Goal: Information Seeking & Learning: Learn about a topic

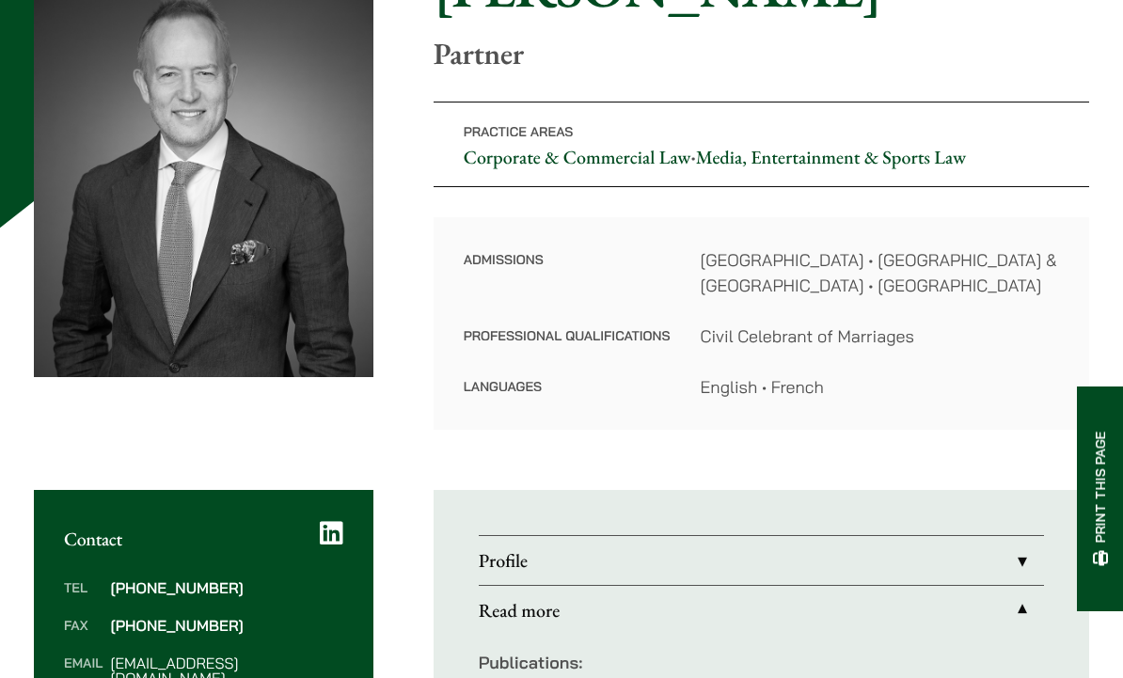
scroll to position [740, 0]
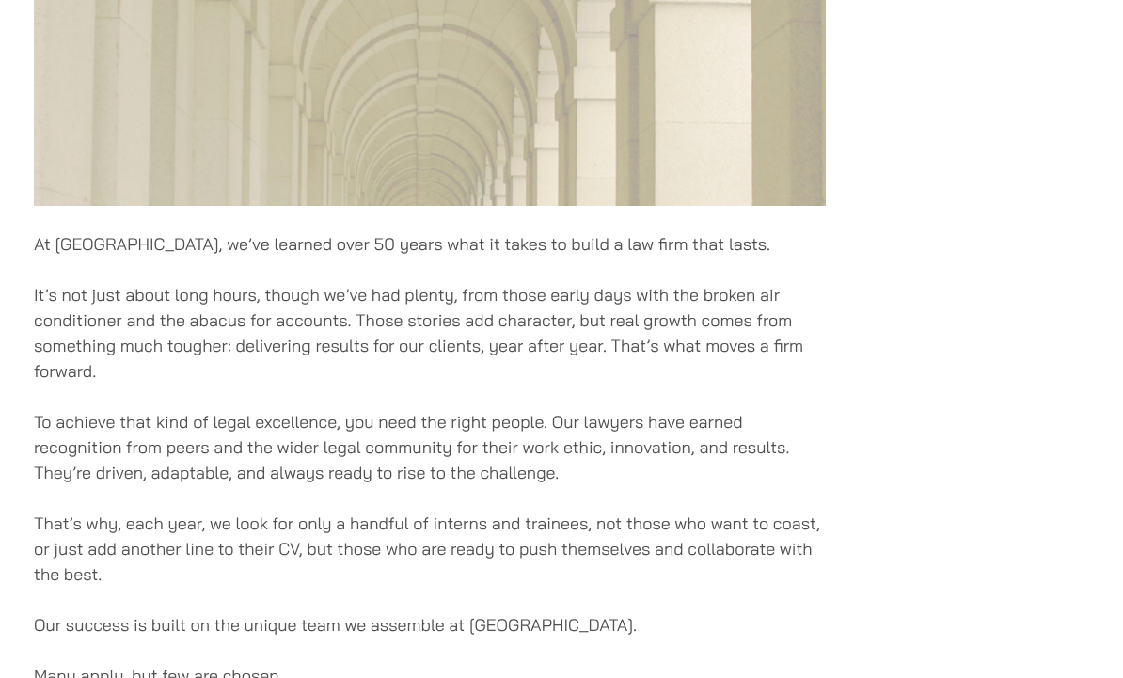
scroll to position [919, 0]
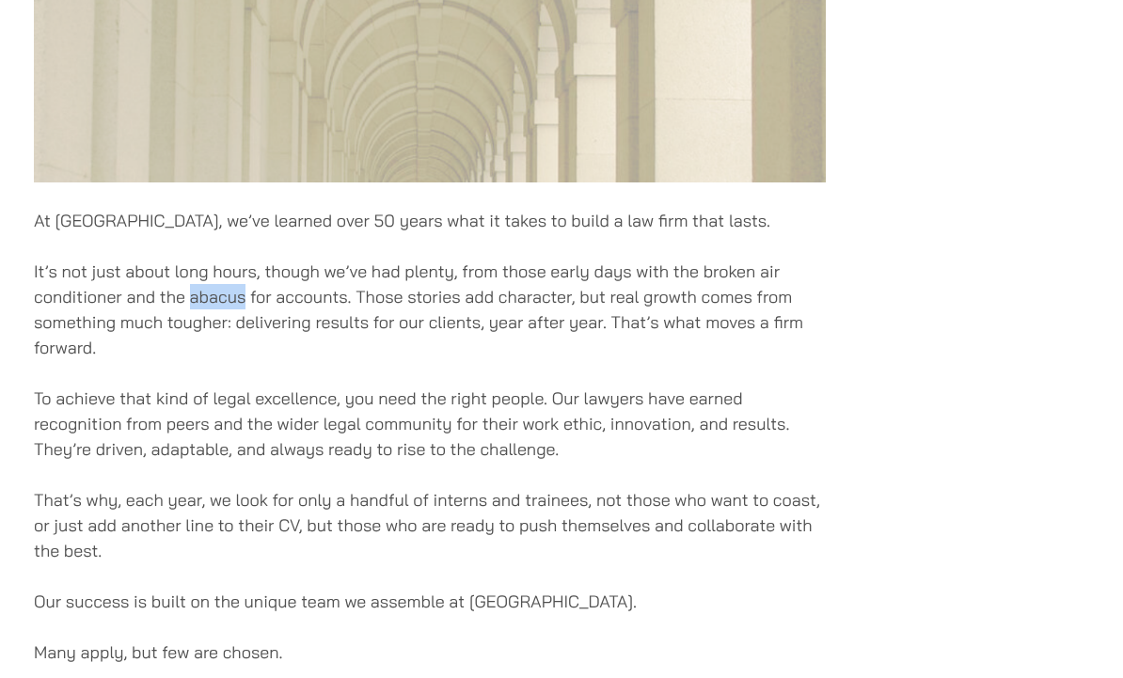
click at [312, 550] on p "That’s why, each year, we look for only a handful of interns and trainees, not …" at bounding box center [430, 525] width 792 height 76
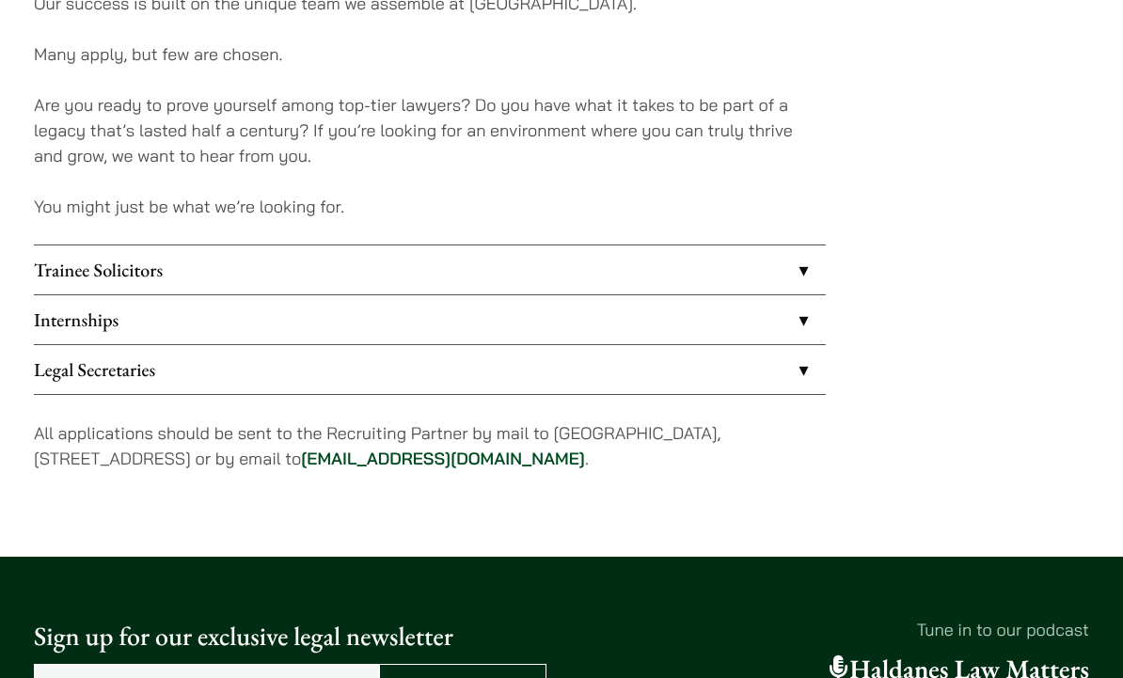
scroll to position [1517, 0]
click at [58, 372] on link "Legal Secretaries" at bounding box center [430, 369] width 792 height 49
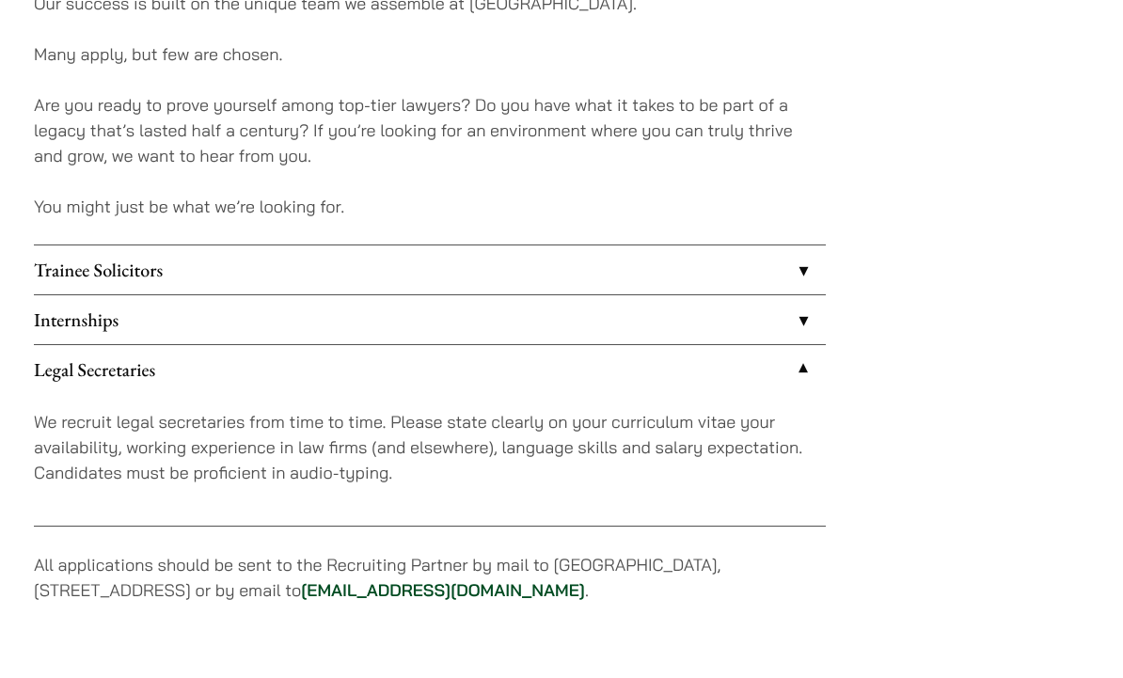
click at [49, 345] on link "Legal Secretaries" at bounding box center [430, 369] width 792 height 49
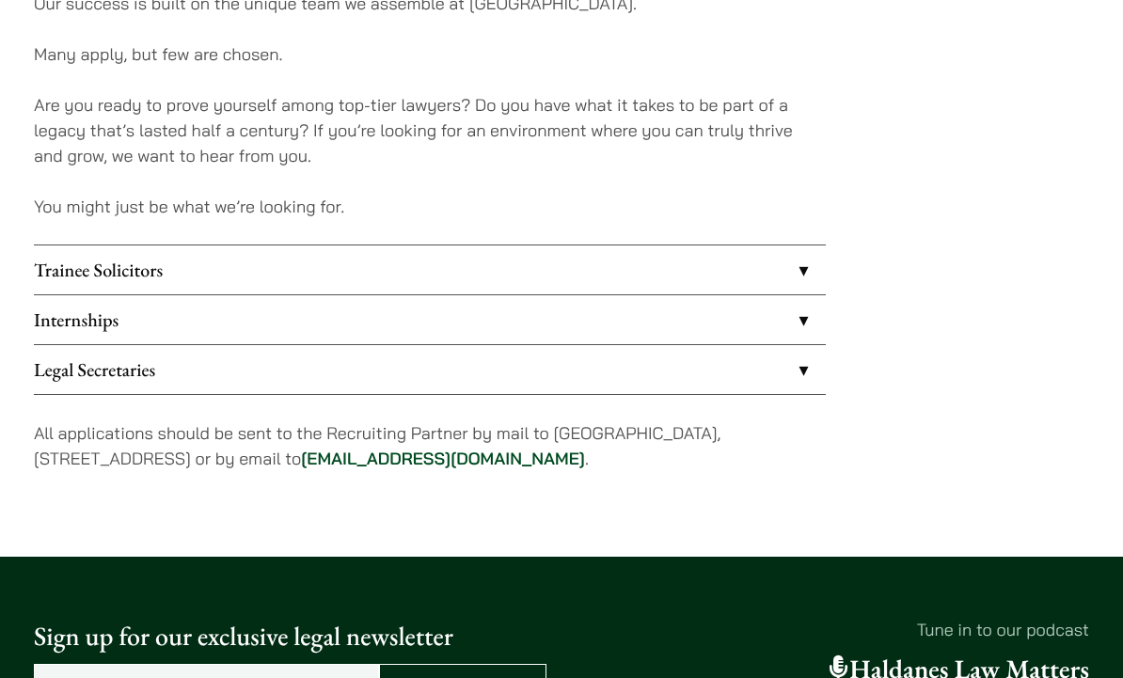
click at [65, 315] on link "Internships" at bounding box center [430, 319] width 792 height 49
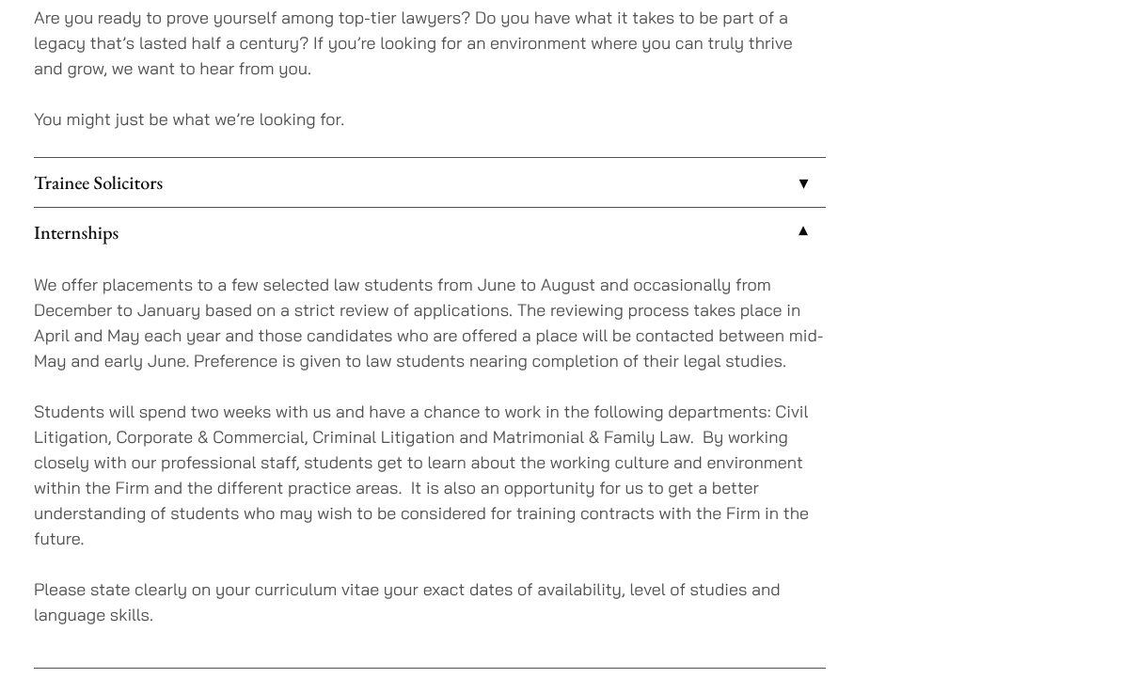
scroll to position [1605, 0]
click at [67, 233] on link "Internships" at bounding box center [430, 232] width 792 height 49
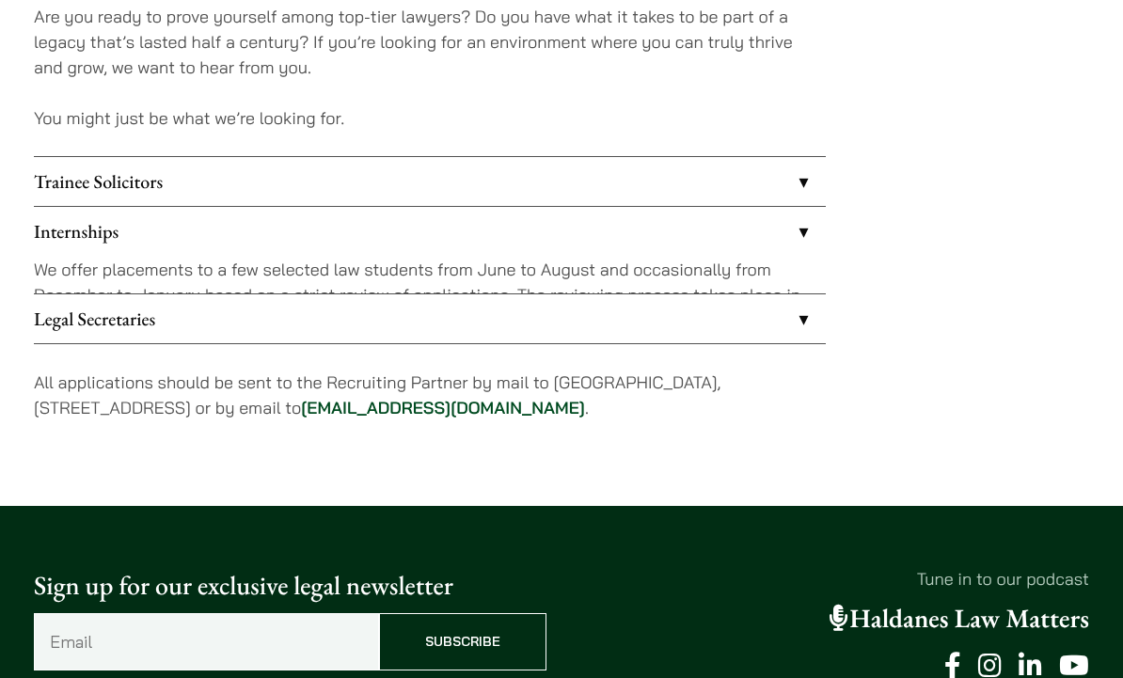
click at [55, 185] on link "Trainee Solicitors" at bounding box center [430, 181] width 792 height 49
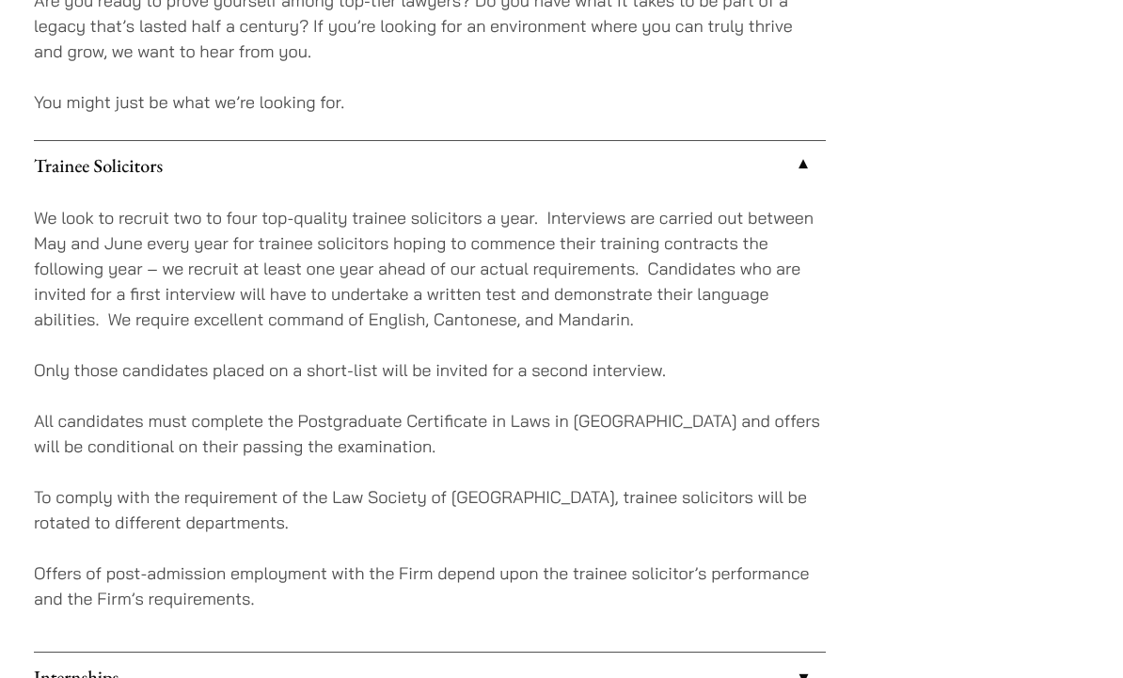
click at [60, 150] on link "Trainee Solicitors" at bounding box center [430, 166] width 792 height 49
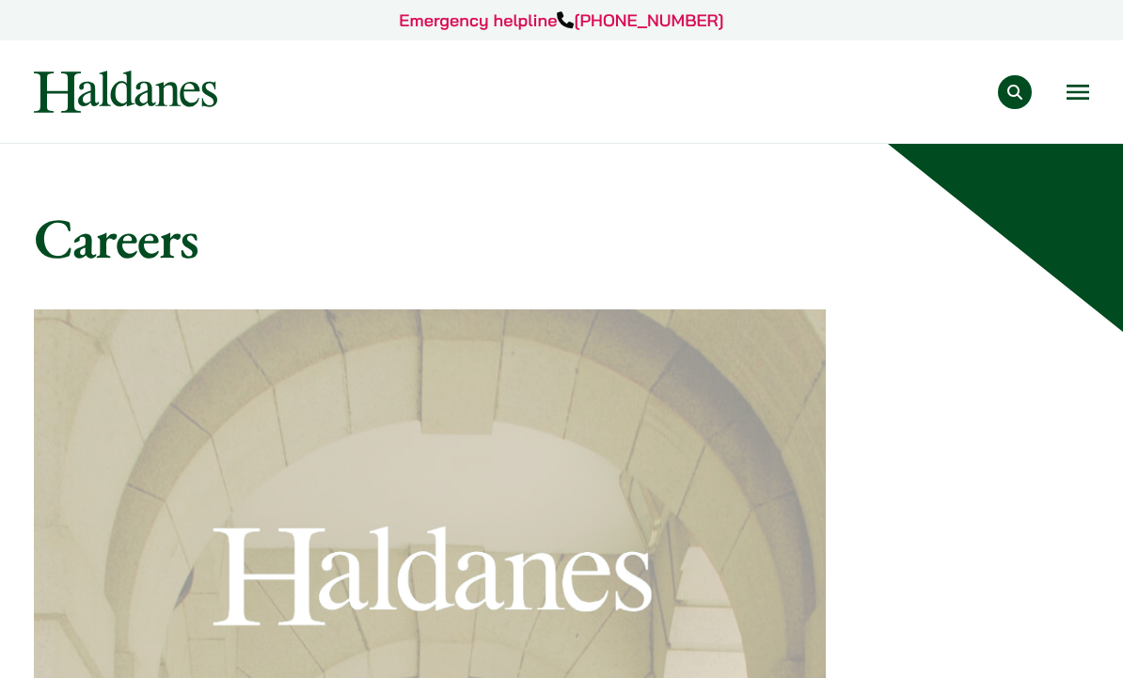
click at [1081, 99] on button "Open menu" at bounding box center [1078, 92] width 23 height 15
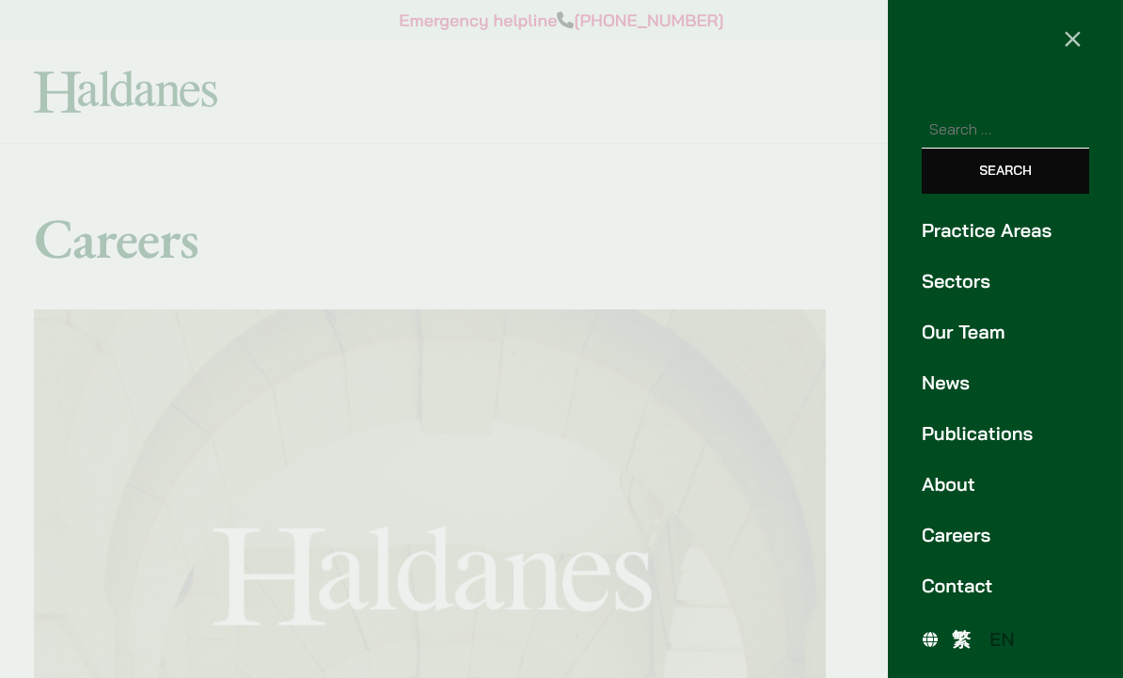
scroll to position [14, 0]
click at [960, 649] on span "繁" at bounding box center [961, 639] width 19 height 24
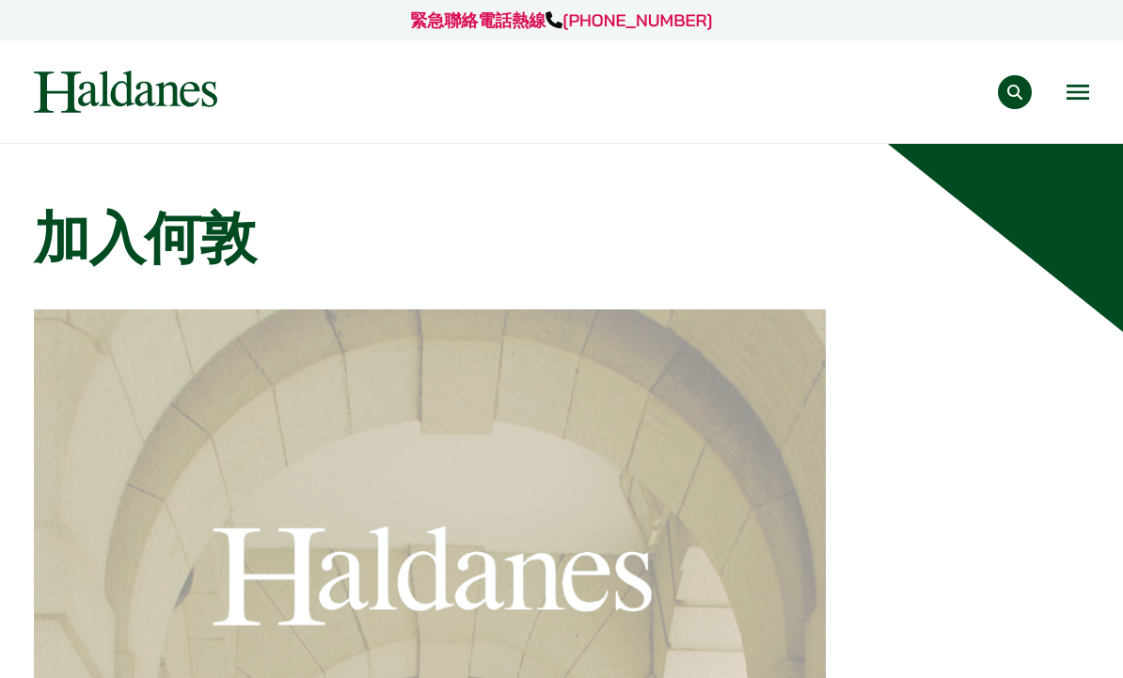
click at [1067, 100] on button "Open menu" at bounding box center [1078, 92] width 23 height 15
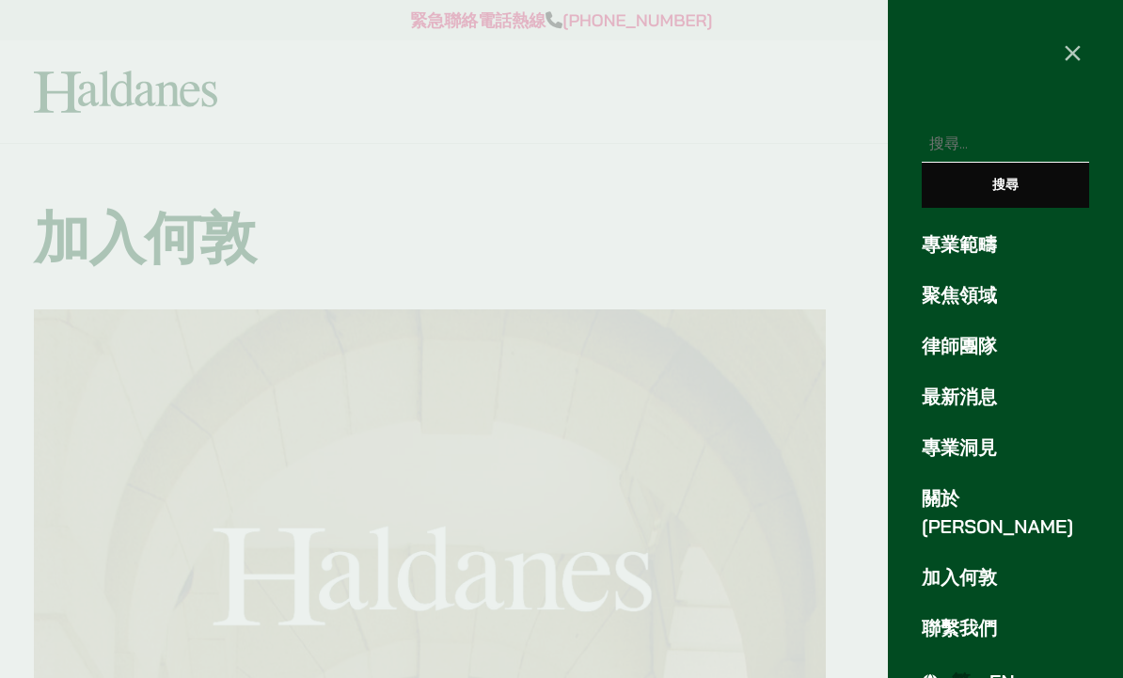
click at [986, 302] on link "聚焦領域" at bounding box center [1005, 295] width 167 height 28
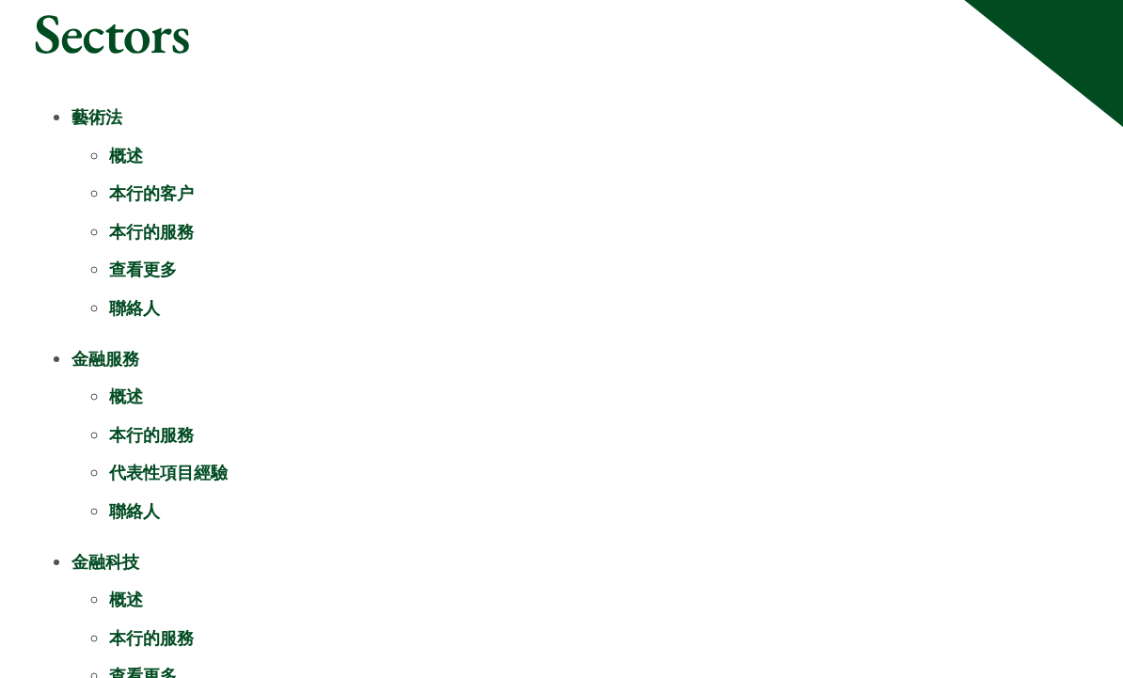
scroll to position [205, 0]
click at [127, 182] on link "本行的客户" at bounding box center [151, 193] width 85 height 22
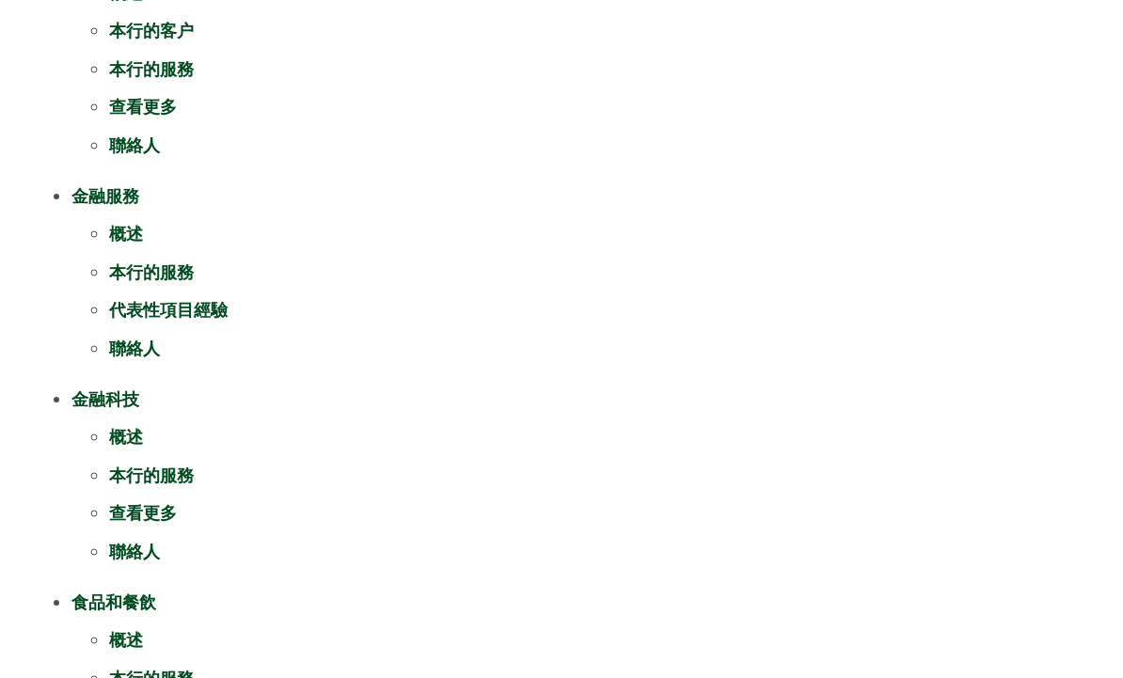
scroll to position [380, 0]
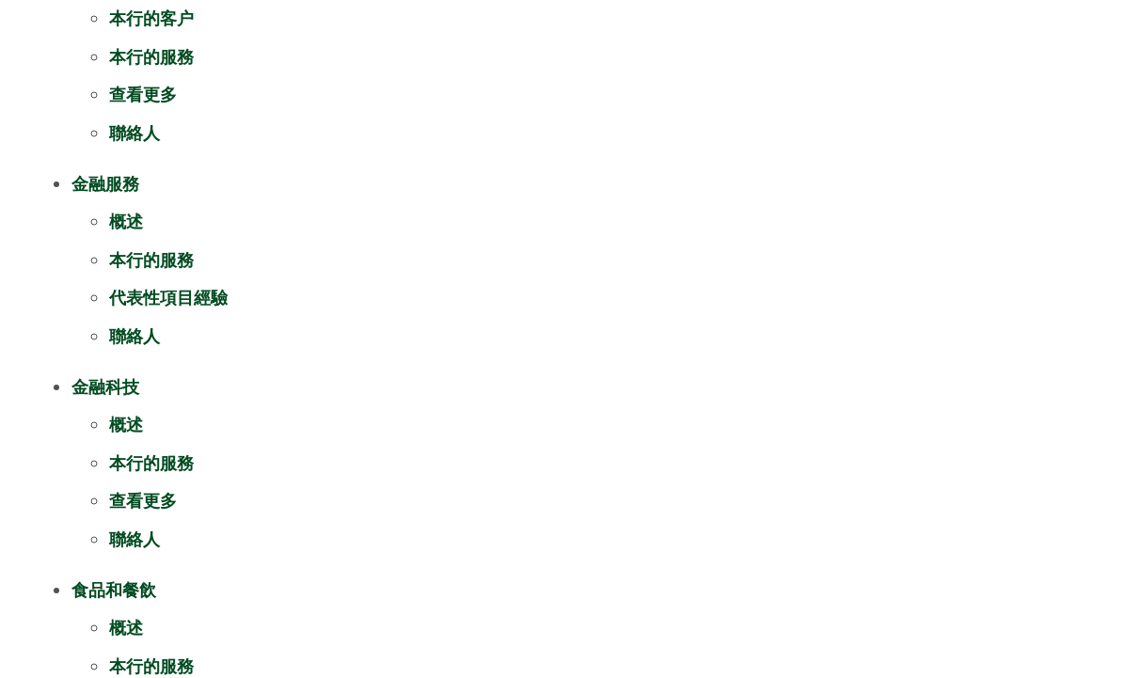
click at [127, 292] on link "代表性項目經驗" at bounding box center [168, 298] width 119 height 22
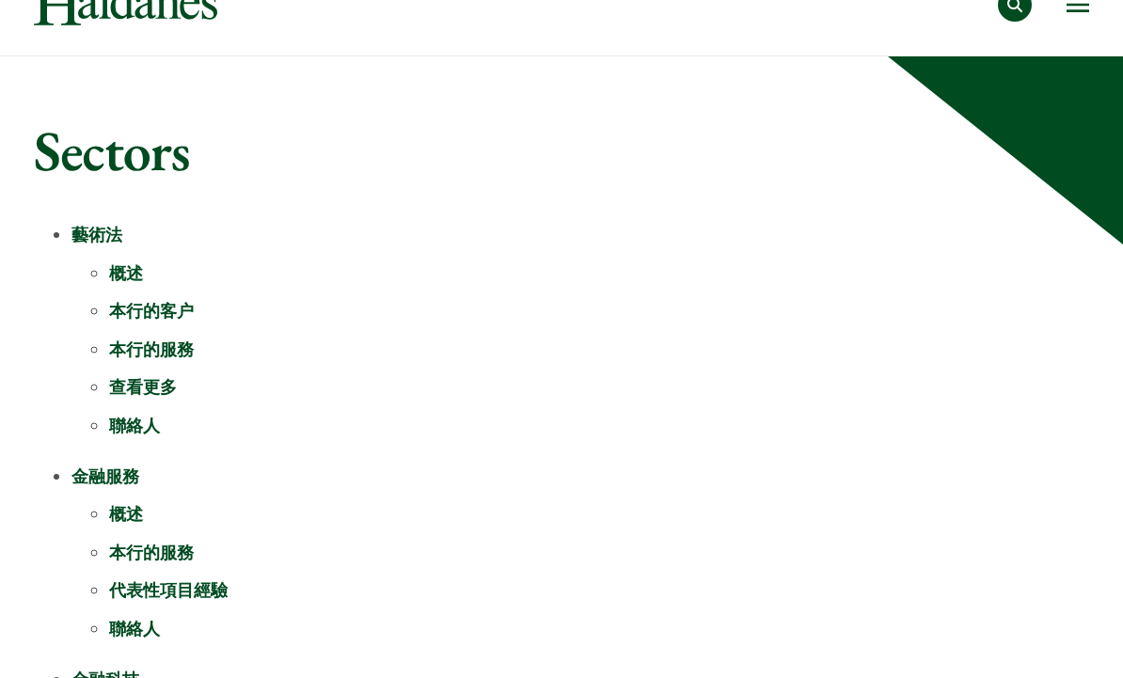
scroll to position [0, 0]
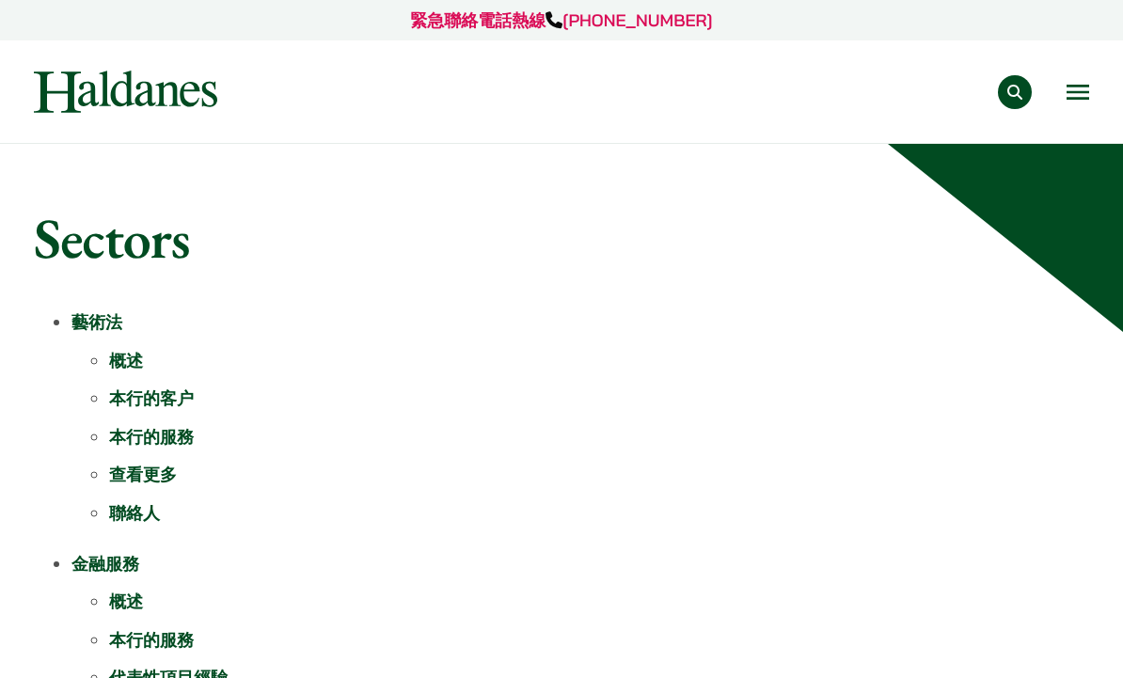
click at [1075, 91] on button "Open menu" at bounding box center [1078, 92] width 23 height 15
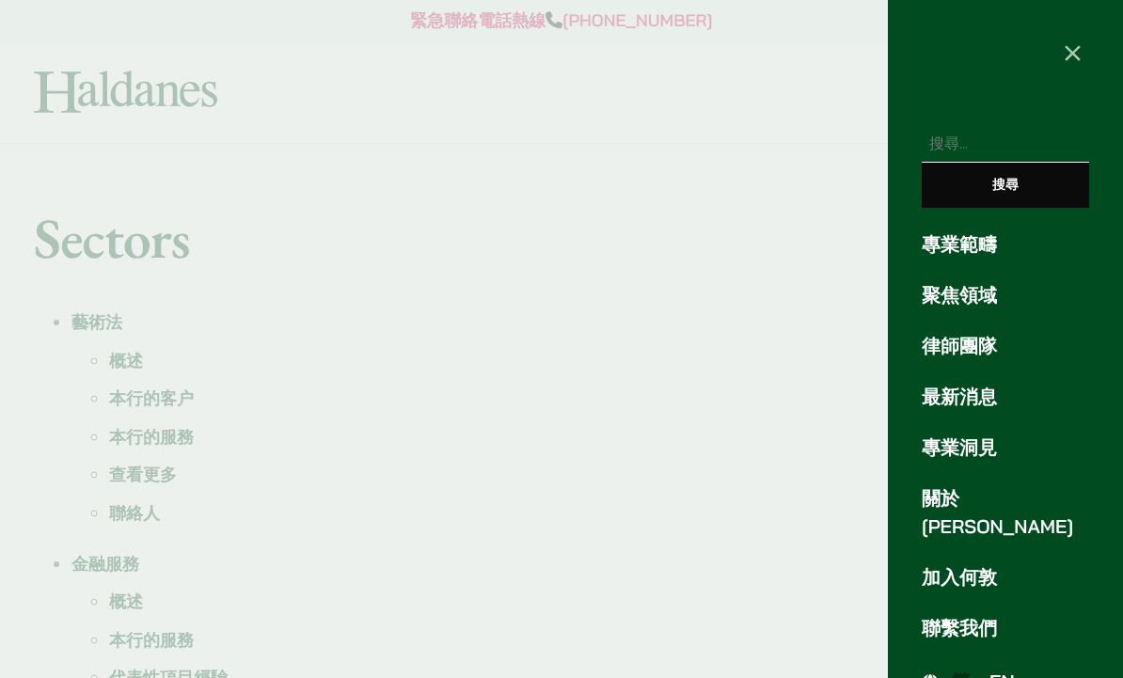
click at [1002, 408] on link "最新消息" at bounding box center [1005, 397] width 167 height 28
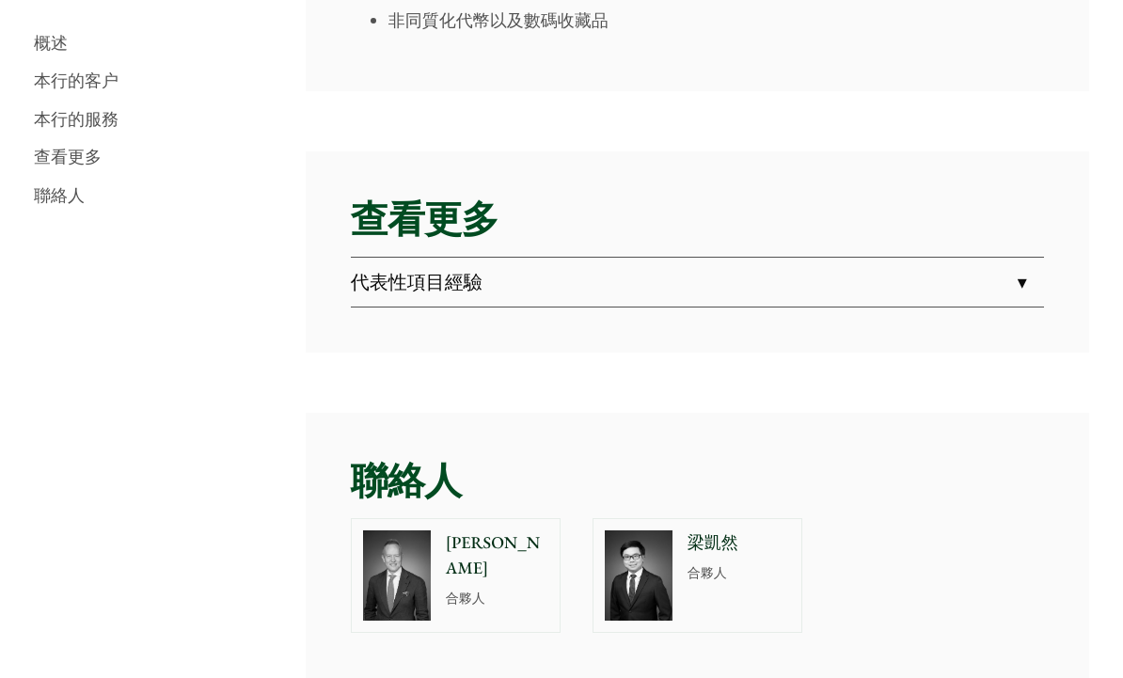
scroll to position [4078, 0]
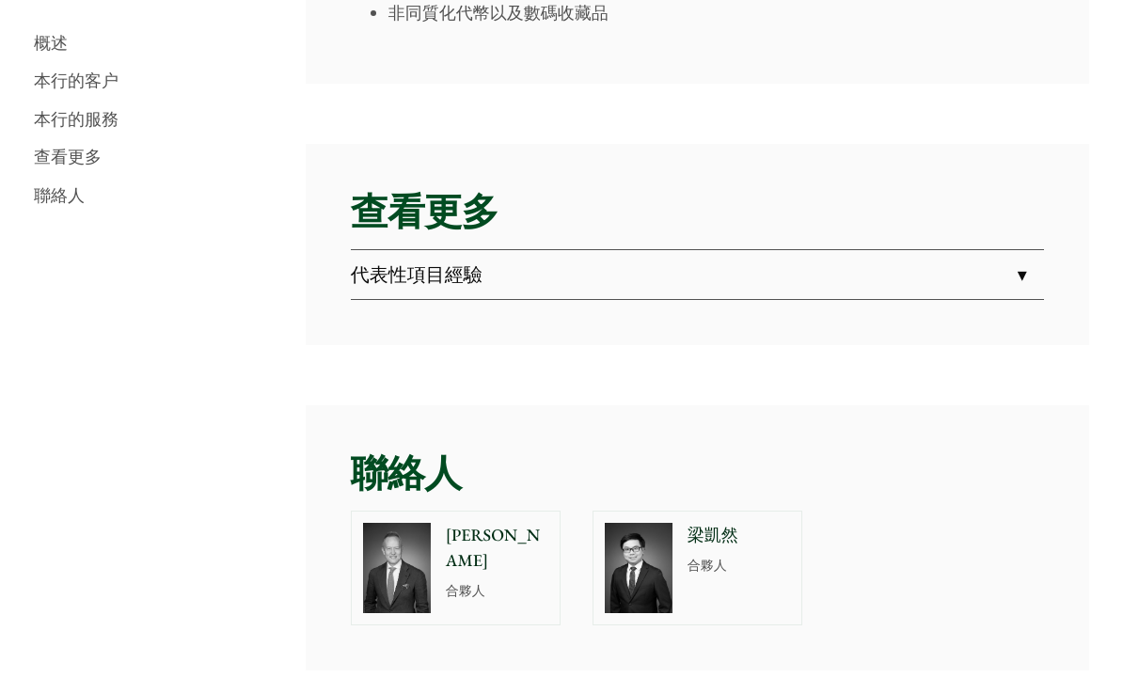
click at [386, 281] on link "代表性項目經驗" at bounding box center [697, 274] width 693 height 49
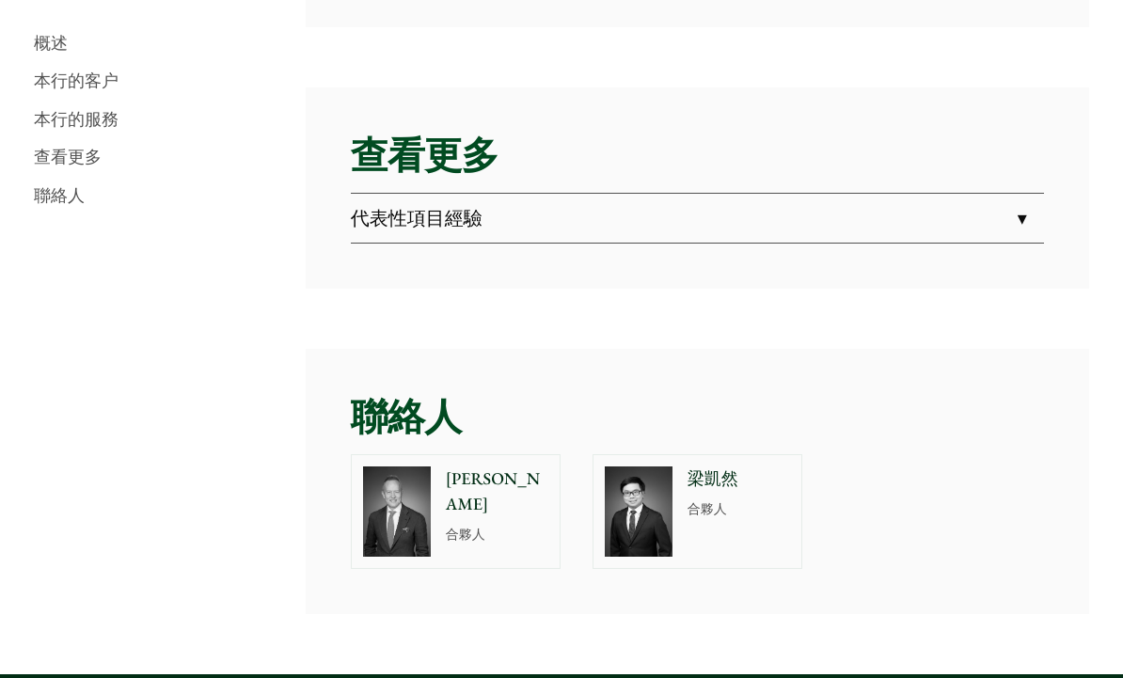
scroll to position [4141, 0]
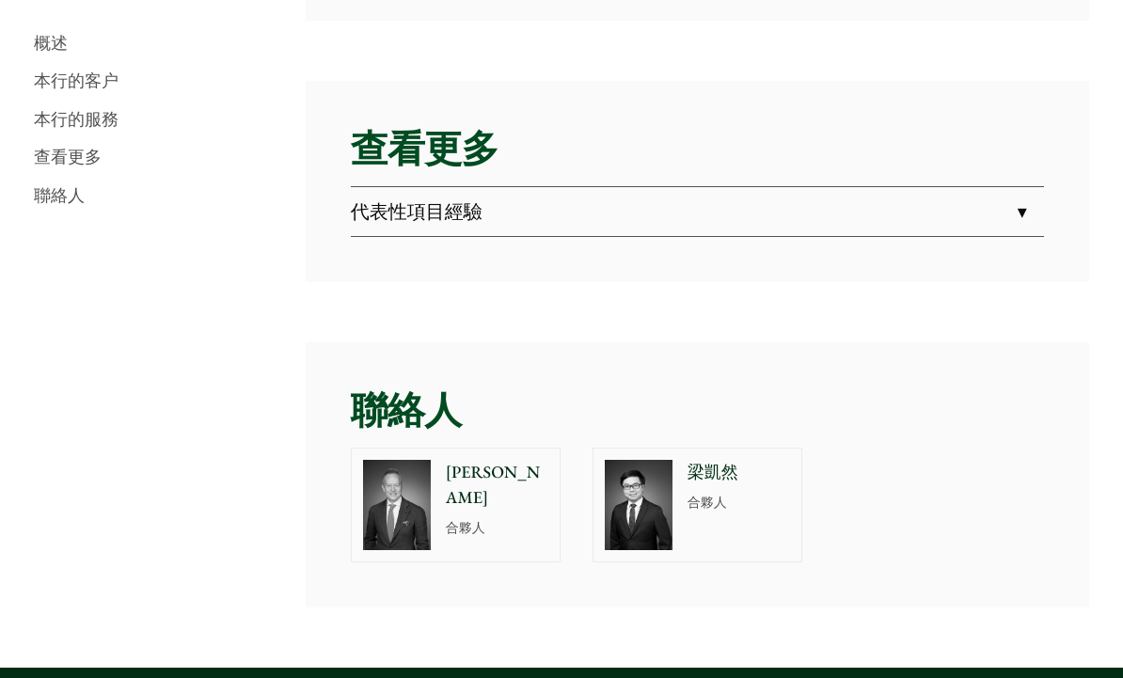
click at [417, 212] on link "代表性項目經驗" at bounding box center [697, 211] width 693 height 49
click at [521, 217] on link "代表性項目經驗" at bounding box center [697, 211] width 693 height 49
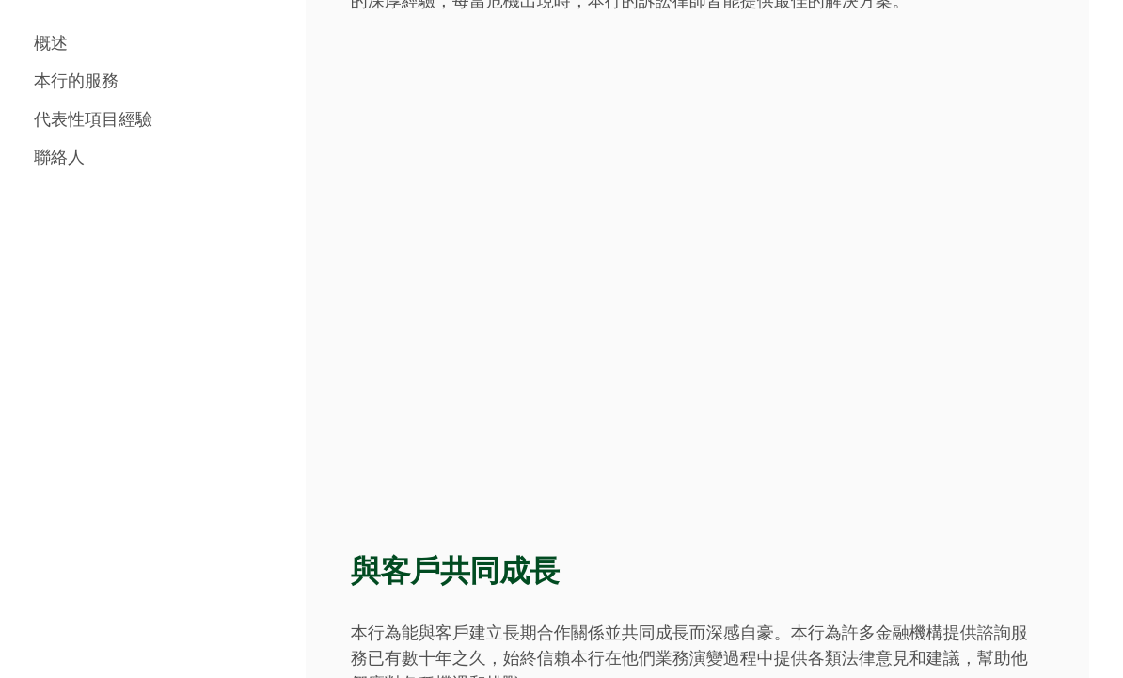
scroll to position [2538, 0]
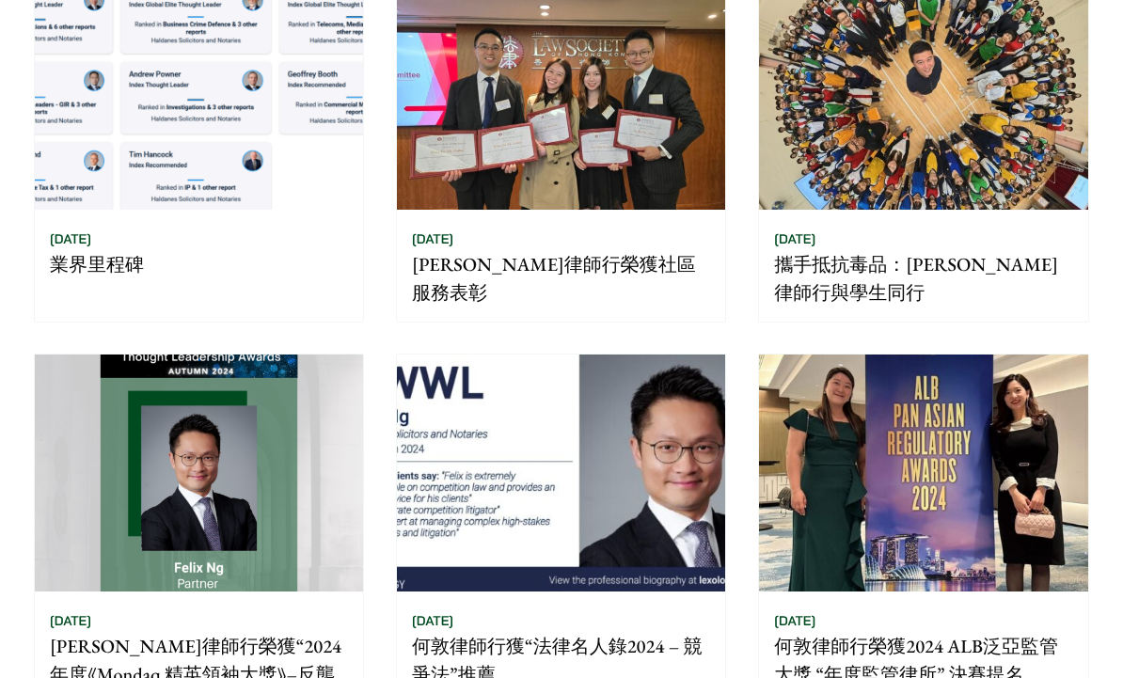
scroll to position [829, 0]
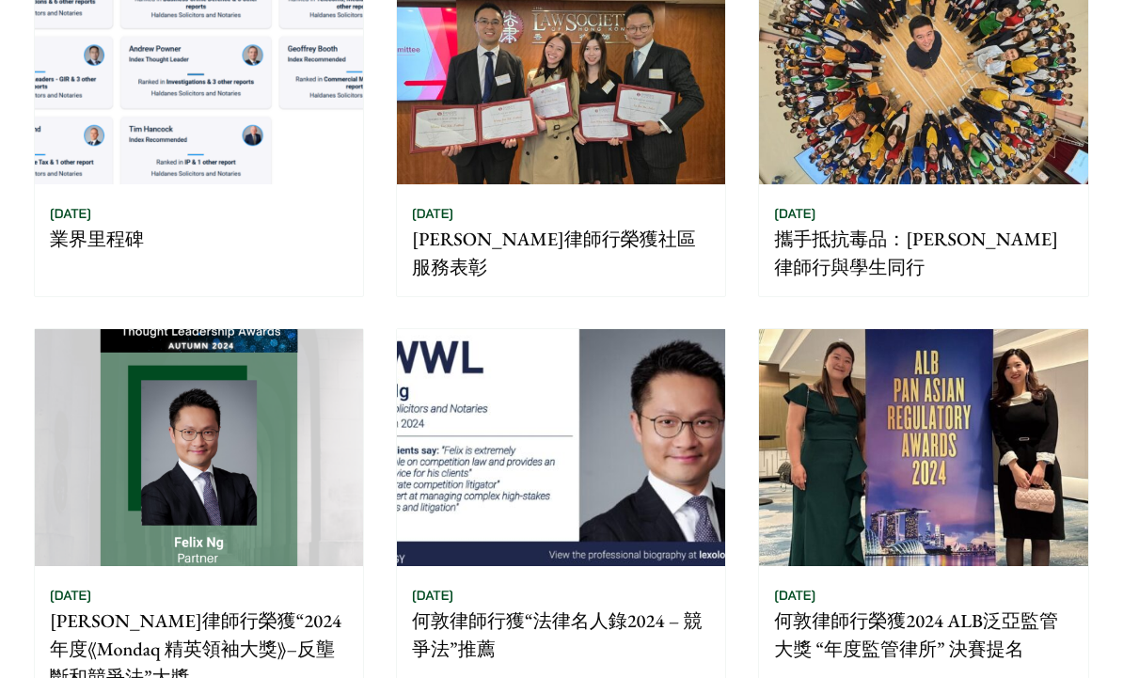
click at [1065, 536] on img at bounding box center [923, 448] width 328 height 236
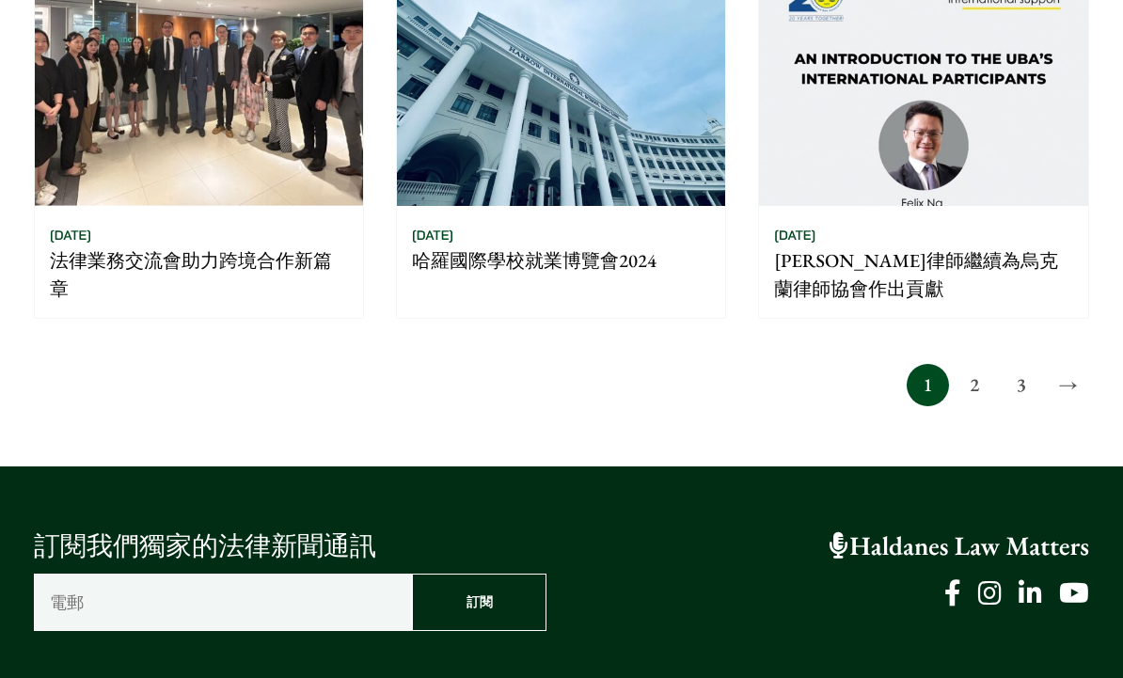
scroll to position [1663, 0]
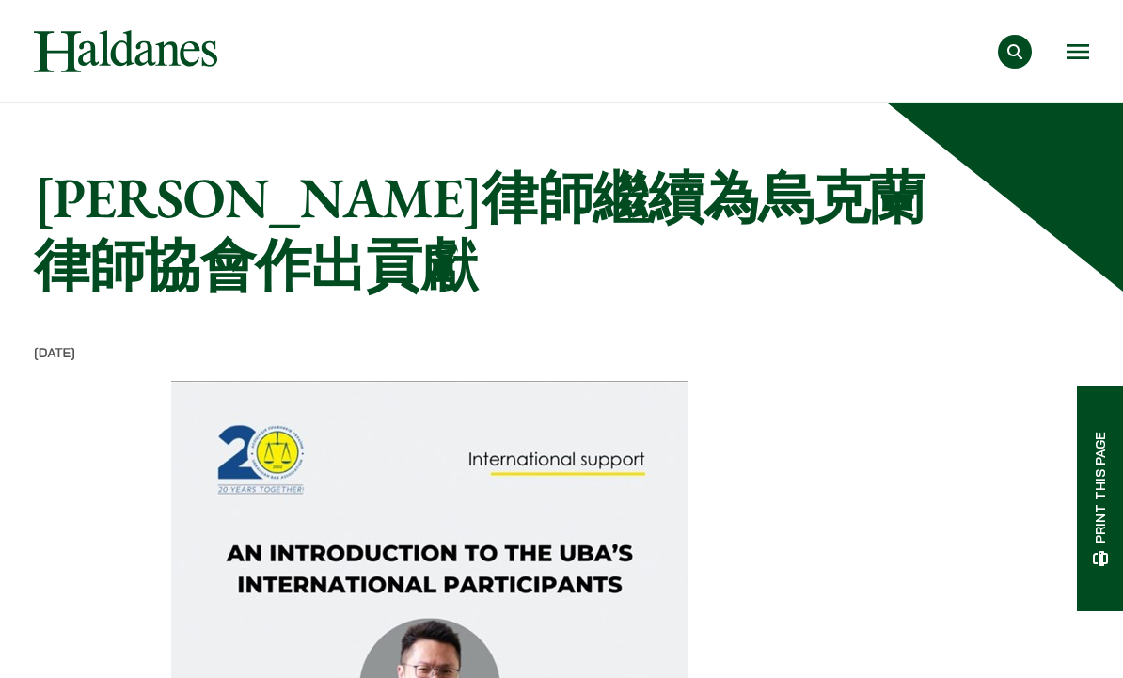
click at [1058, 62] on div "專業範疇 反壟斷和競爭法 民事訴訟及爭議解決 公司及商業業務 刑事辯護 欺詐、資產追踪和追討 知識產權 婚姻及家事法 傳媒、娛樂及體育事務 私人客戶 物業及物…" at bounding box center [669, 52] width 840 height 34
click at [1069, 58] on button "Open menu" at bounding box center [1078, 51] width 23 height 15
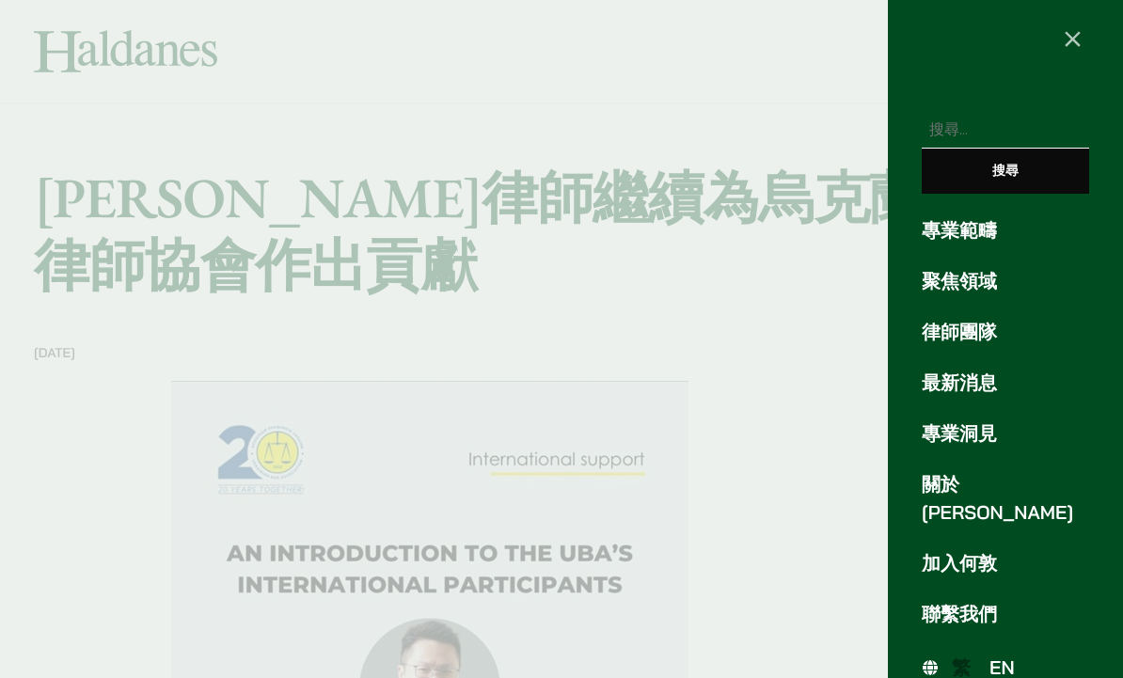
scroll to position [14, 0]
click at [930, 652] on ul "繁 EN" at bounding box center [1006, 667] width 166 height 31
click at [929, 652] on ul "繁 EN" at bounding box center [1006, 667] width 166 height 31
click at [994, 656] on span "EN" at bounding box center [1002, 668] width 25 height 24
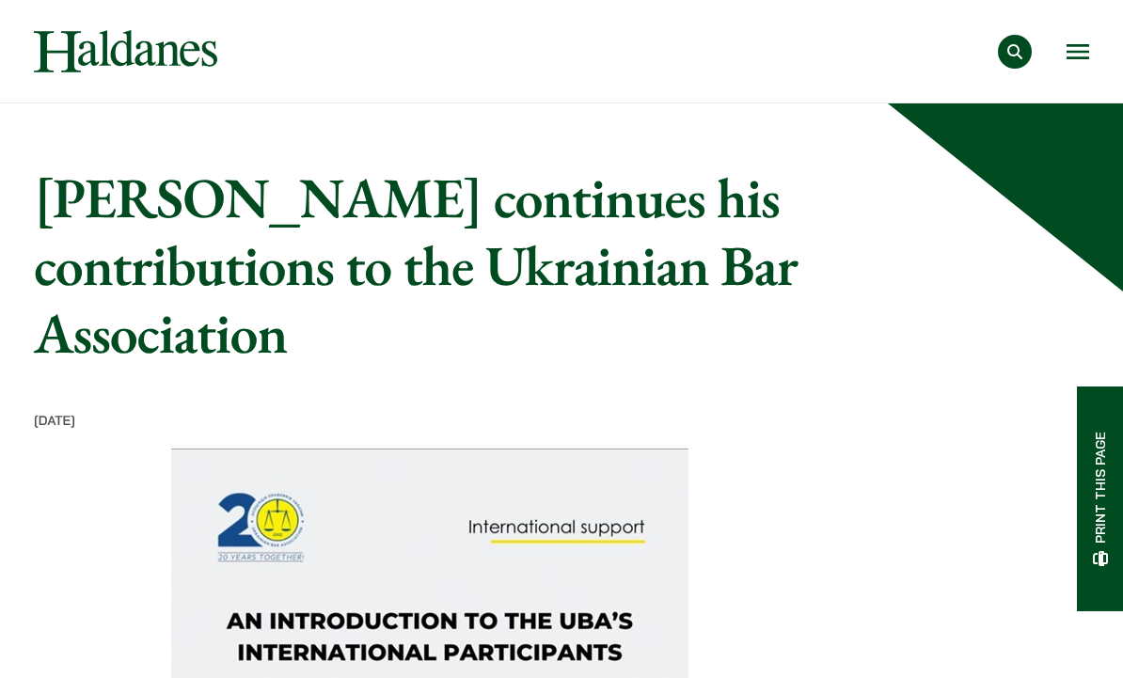
click at [1069, 57] on button "Open menu" at bounding box center [1078, 51] width 23 height 15
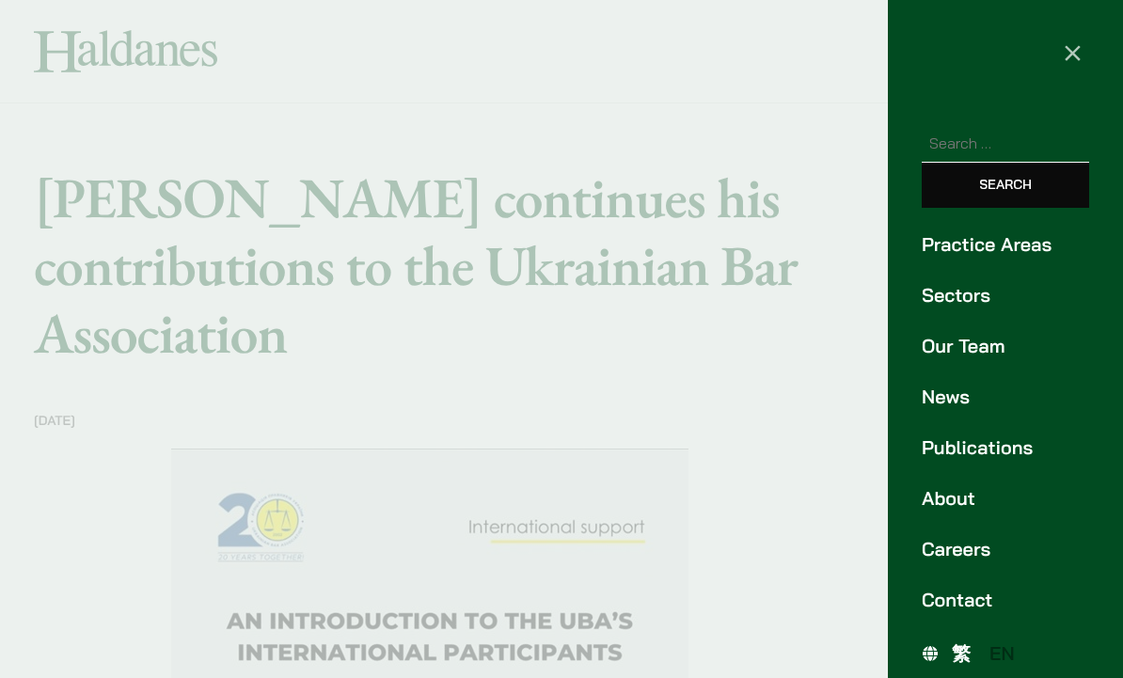
click at [965, 652] on span "繁" at bounding box center [961, 653] width 19 height 24
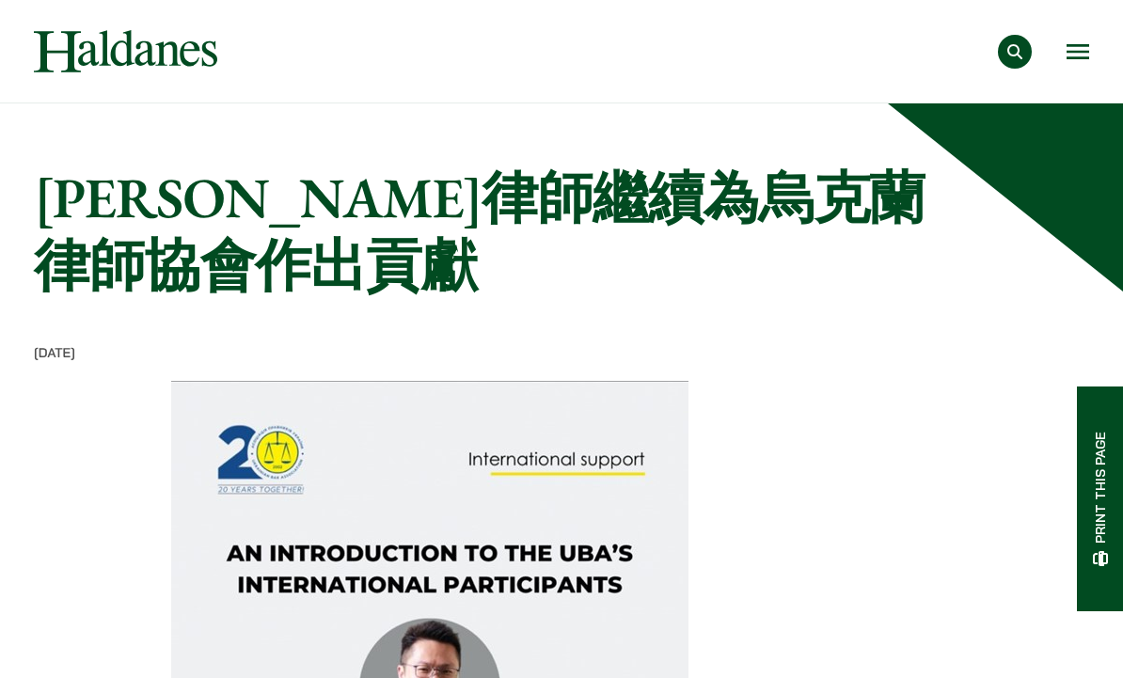
click at [1087, 59] on button "Open menu" at bounding box center [1078, 51] width 23 height 15
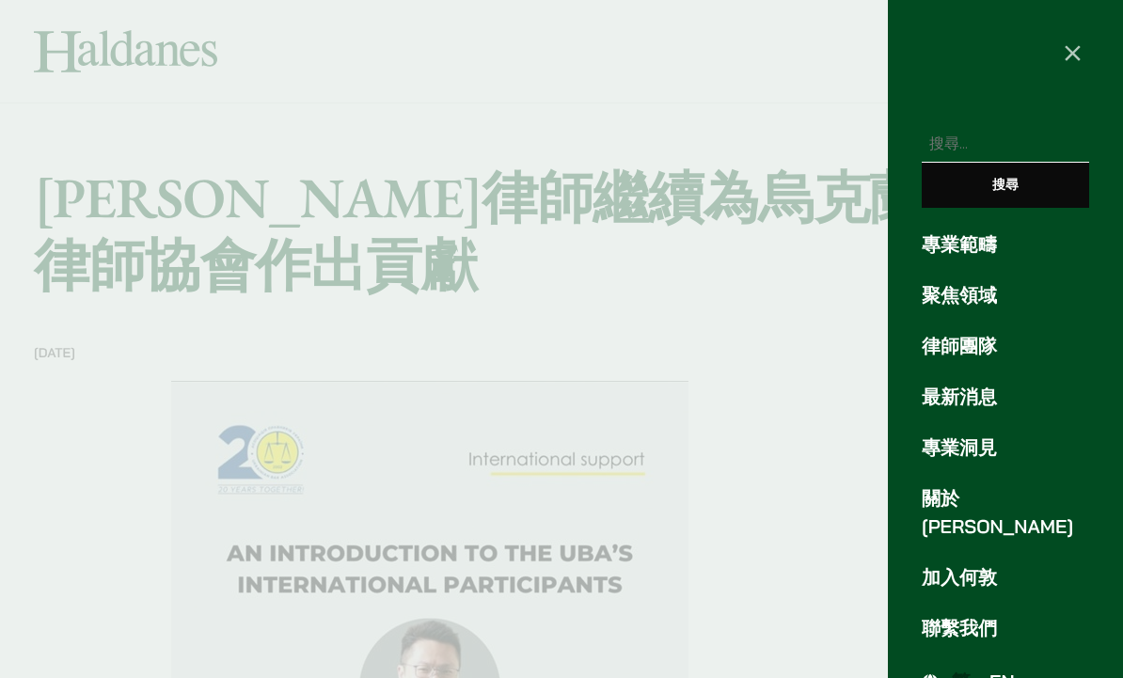
click at [1003, 670] on span "EN" at bounding box center [1002, 682] width 25 height 24
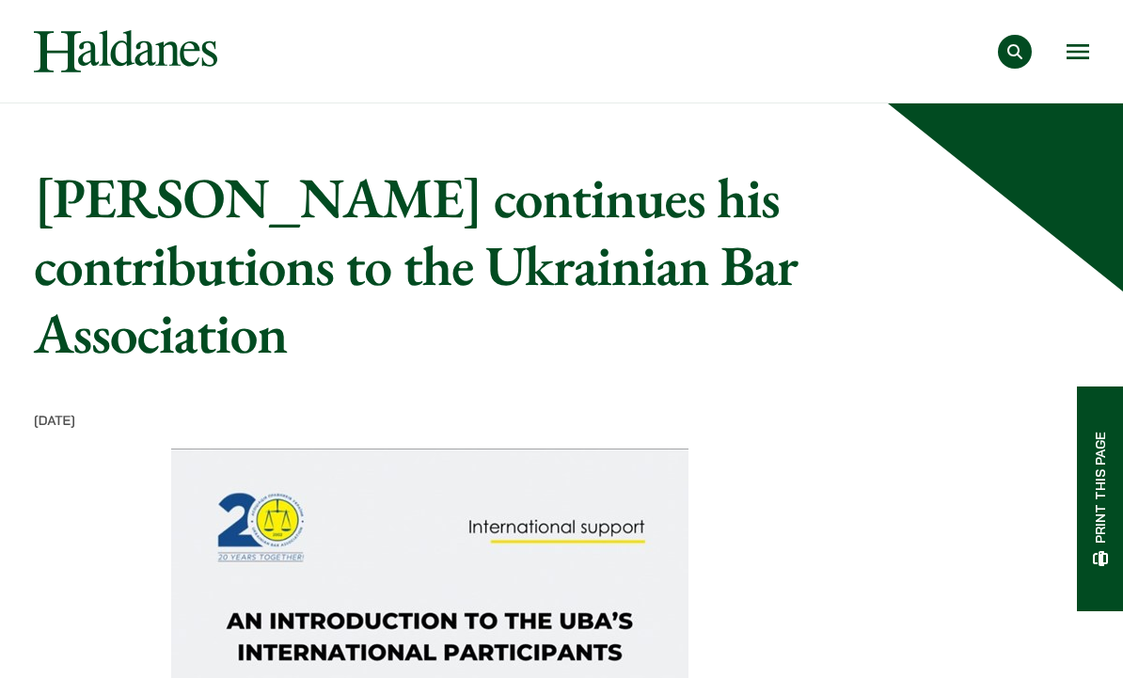
click at [1051, 62] on div "Practice Areas Antitrust and Competition Law Civil Litigation & Dispute Resolut…" at bounding box center [669, 52] width 840 height 34
click at [1068, 44] on button "Open menu" at bounding box center [1078, 51] width 23 height 15
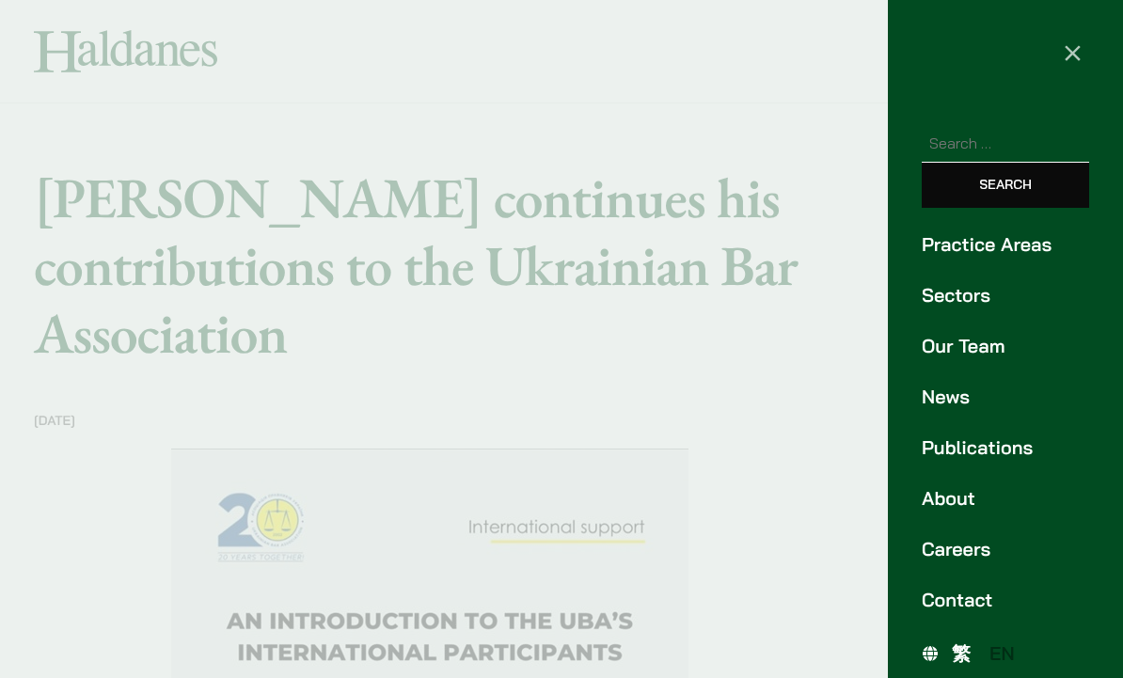
click at [1010, 294] on link "Sectors" at bounding box center [1005, 295] width 167 height 28
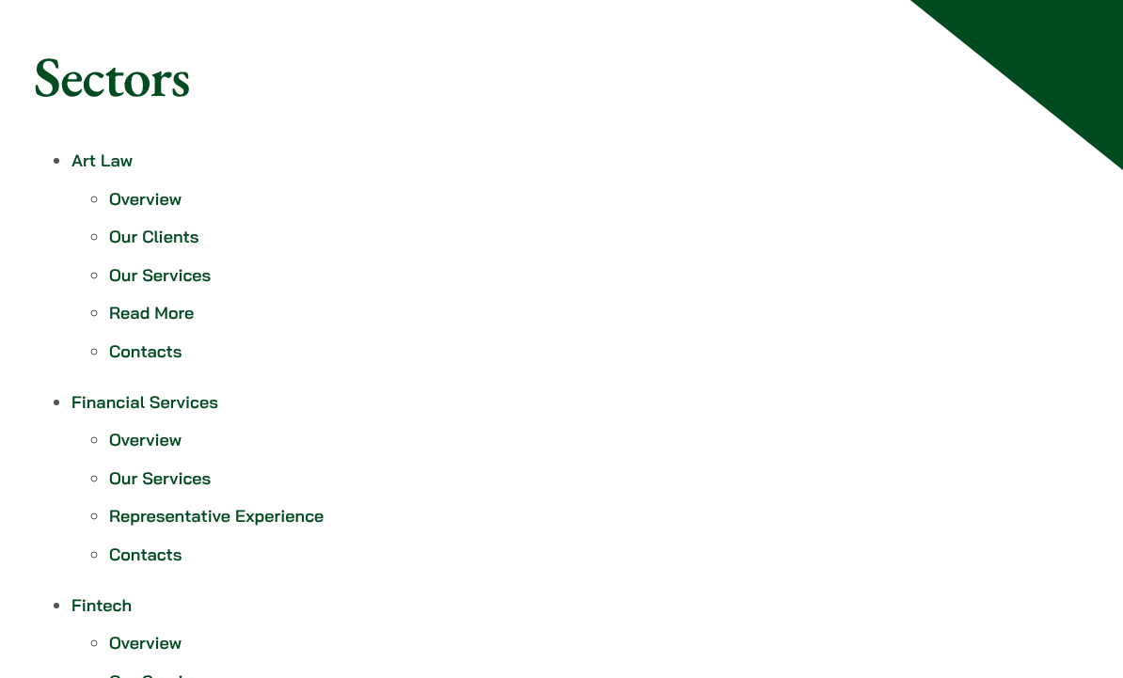
scroll to position [162, 0]
click at [119, 151] on link "Art Law" at bounding box center [101, 161] width 61 height 22
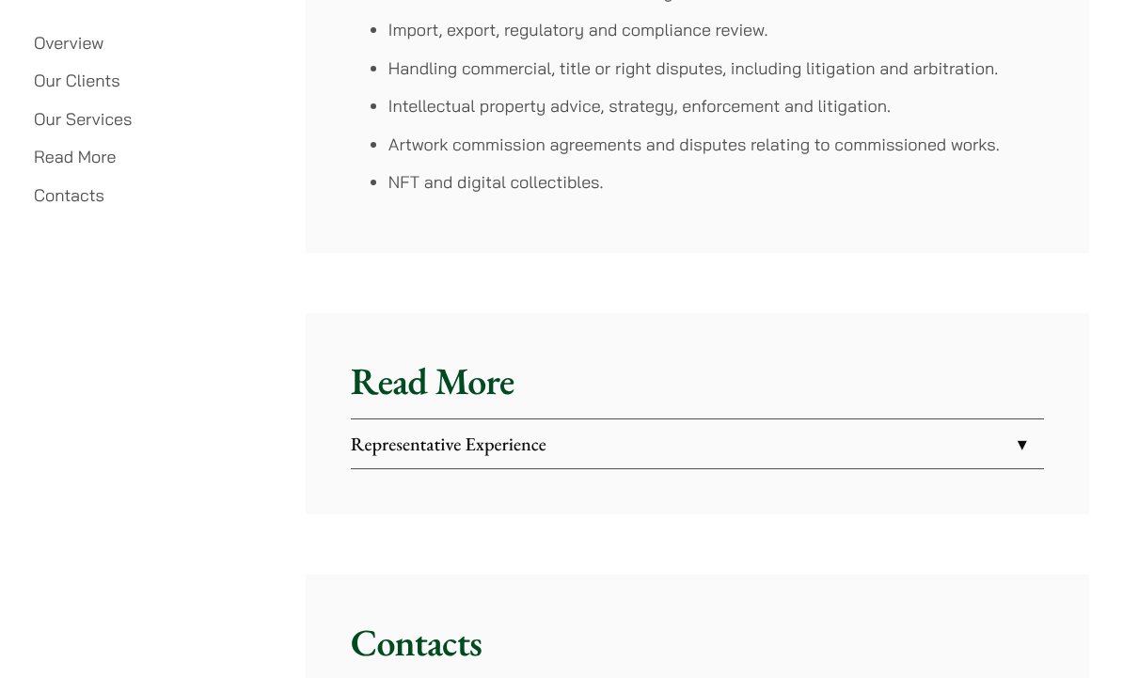
click at [590, 420] on link "Representative Experience" at bounding box center [697, 444] width 693 height 49
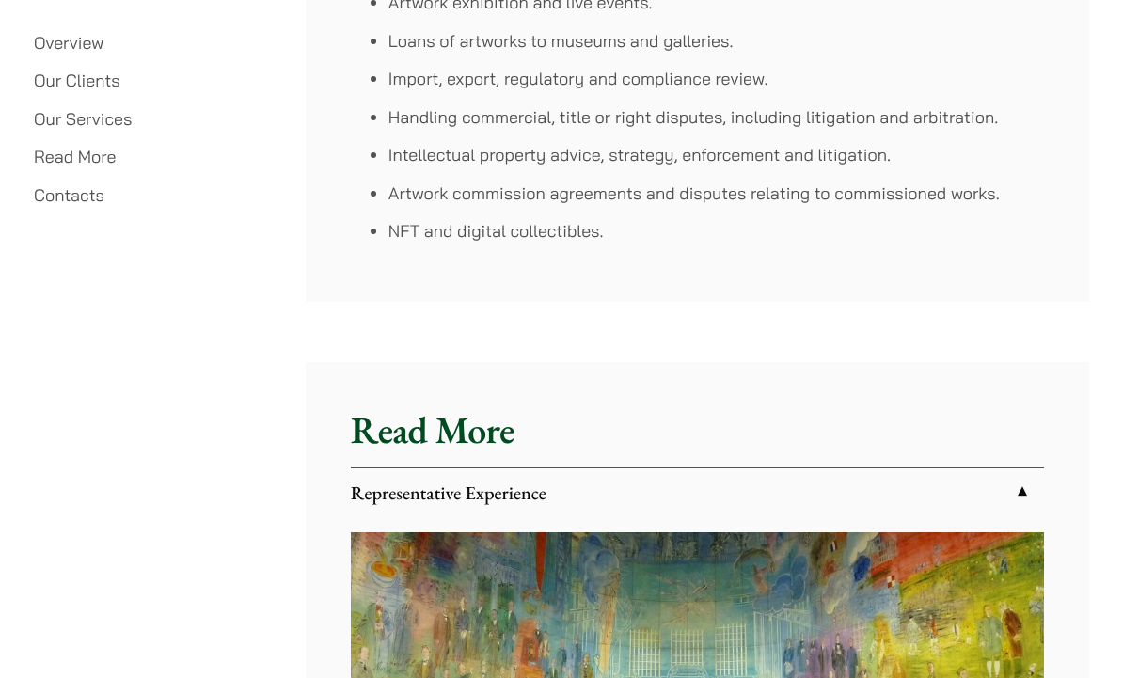
scroll to position [4176, 0]
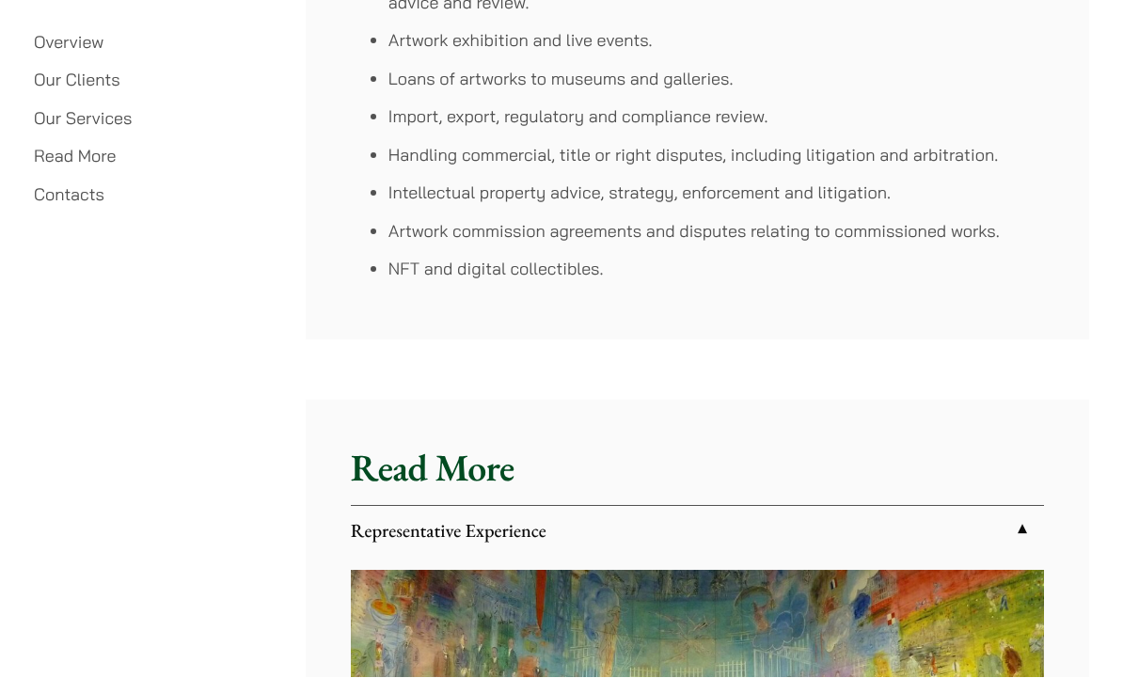
click at [555, 457] on h2 "Read More" at bounding box center [697, 468] width 693 height 45
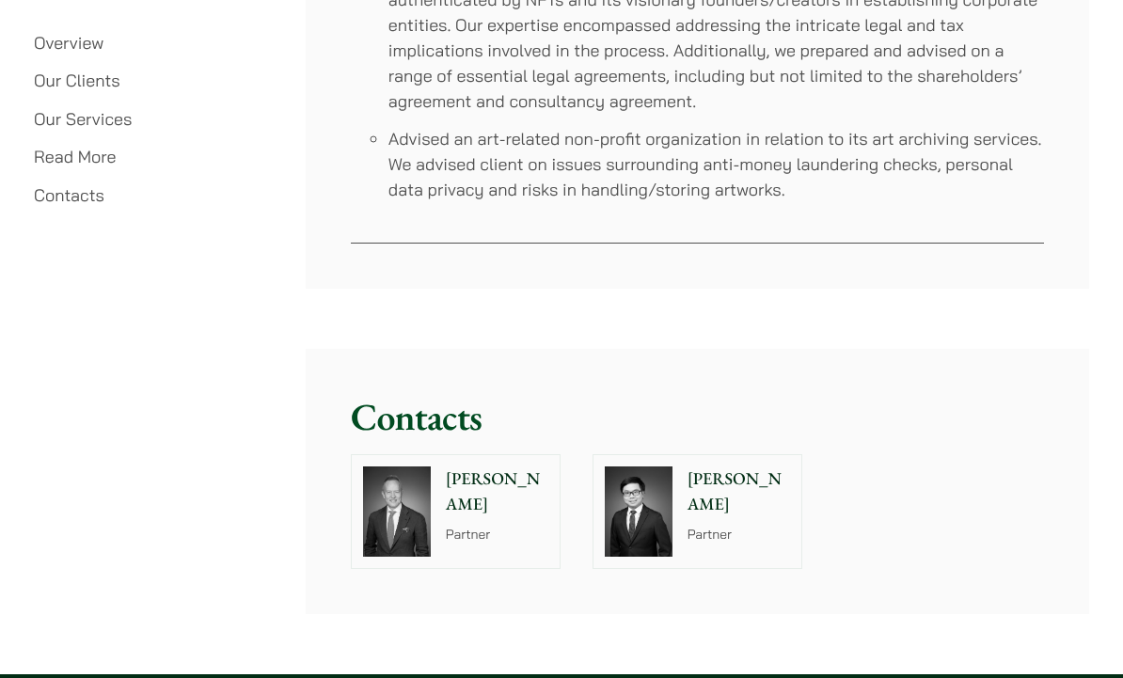
scroll to position [5704, 0]
click at [722, 486] on p "Anthony Leung" at bounding box center [739, 492] width 103 height 51
